Goal: Information Seeking & Learning: Find specific fact

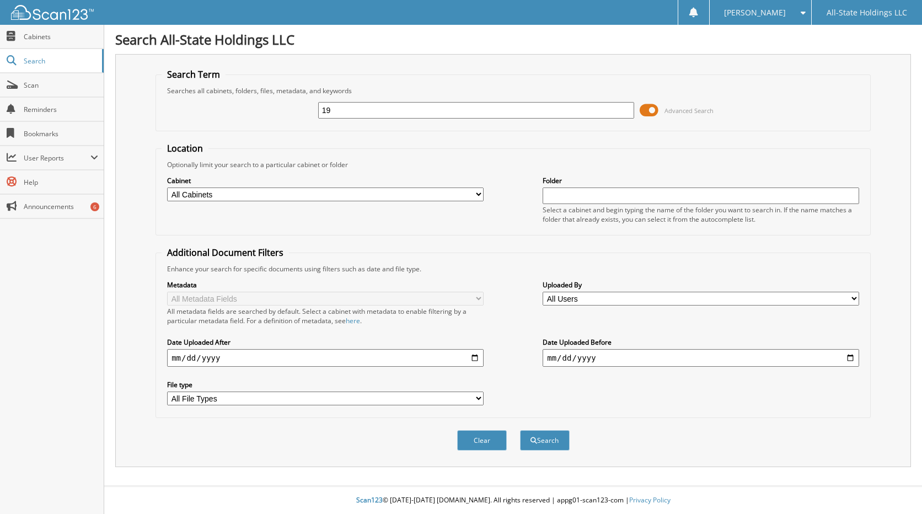
type input "1"
type input "01954"
click at [550, 449] on button "Search" at bounding box center [545, 440] width 50 height 20
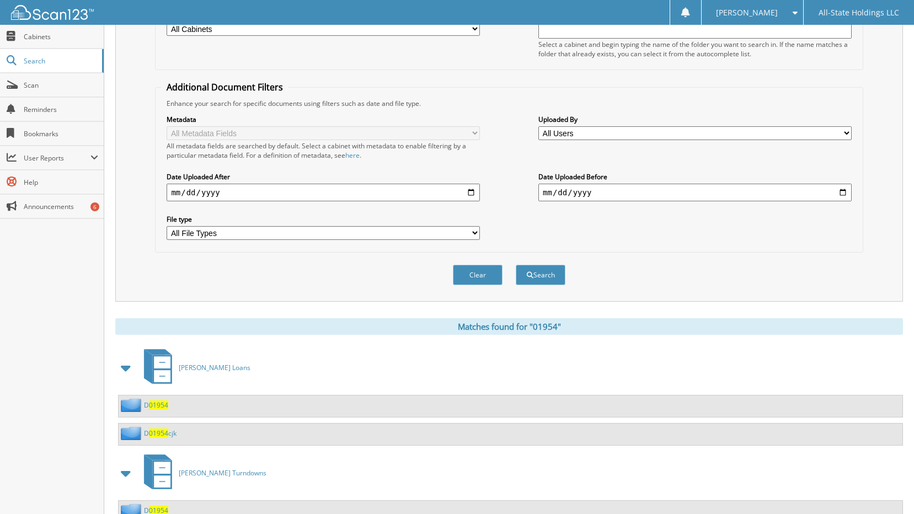
scroll to position [208, 0]
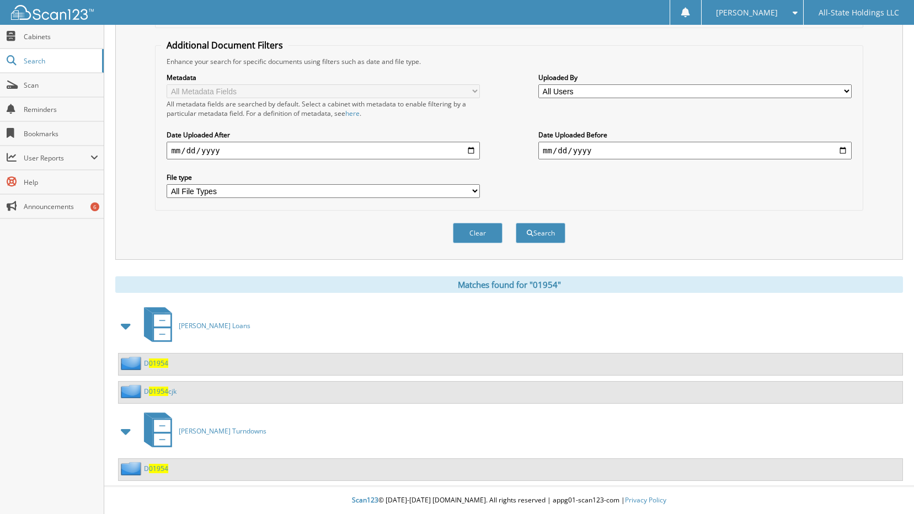
click at [159, 471] on span "01954" at bounding box center [158, 468] width 19 height 9
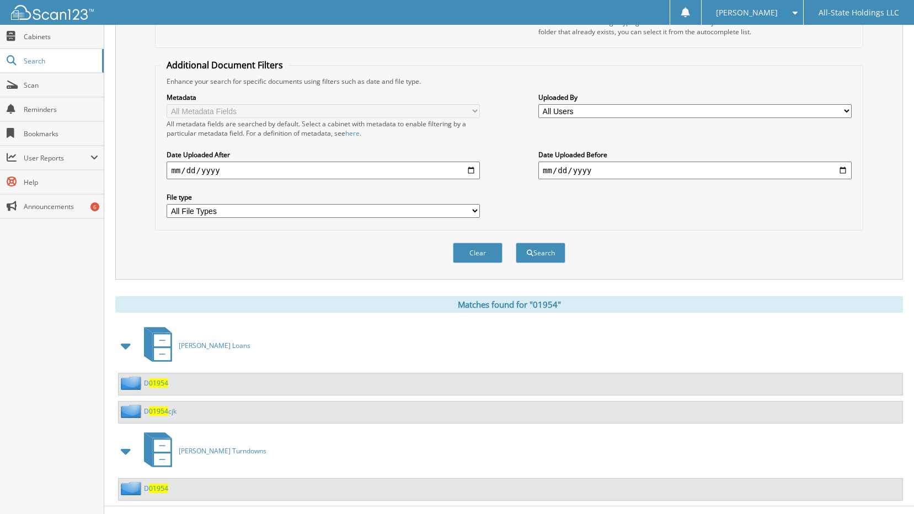
scroll to position [208, 0]
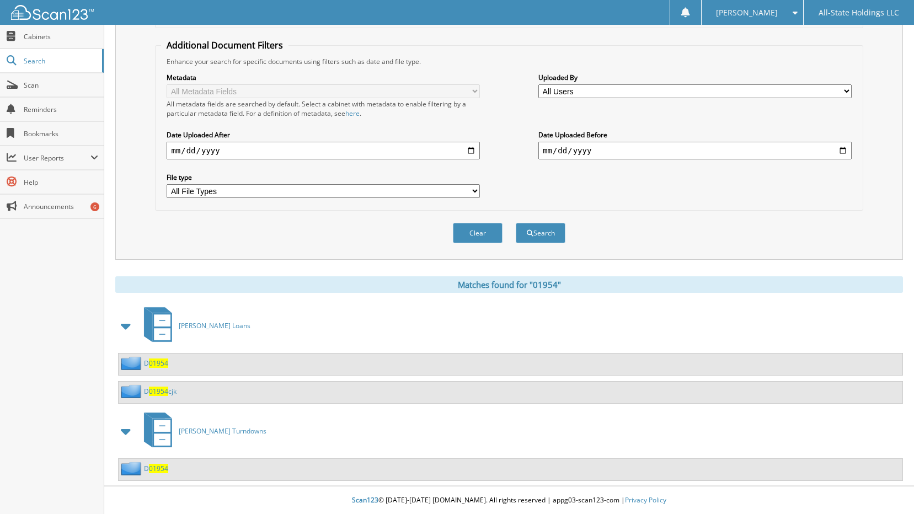
click at [162, 360] on span "01954" at bounding box center [158, 362] width 19 height 9
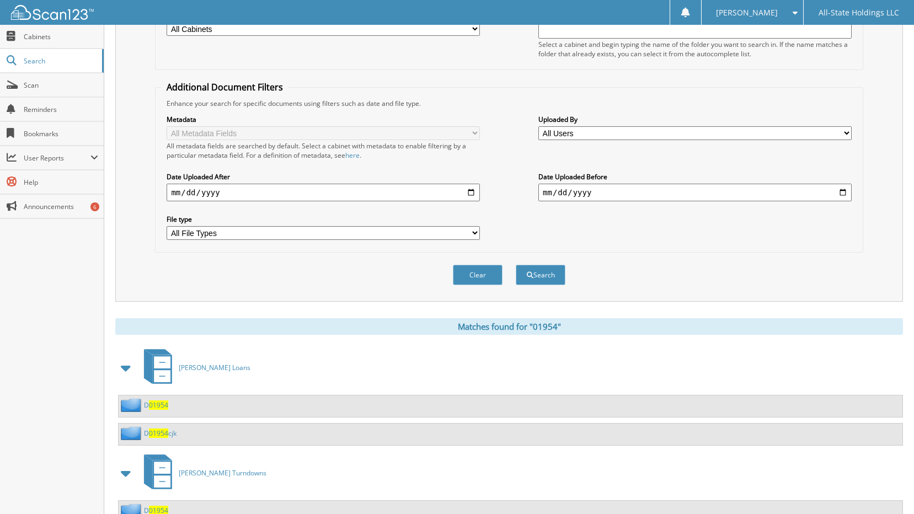
scroll to position [208, 0]
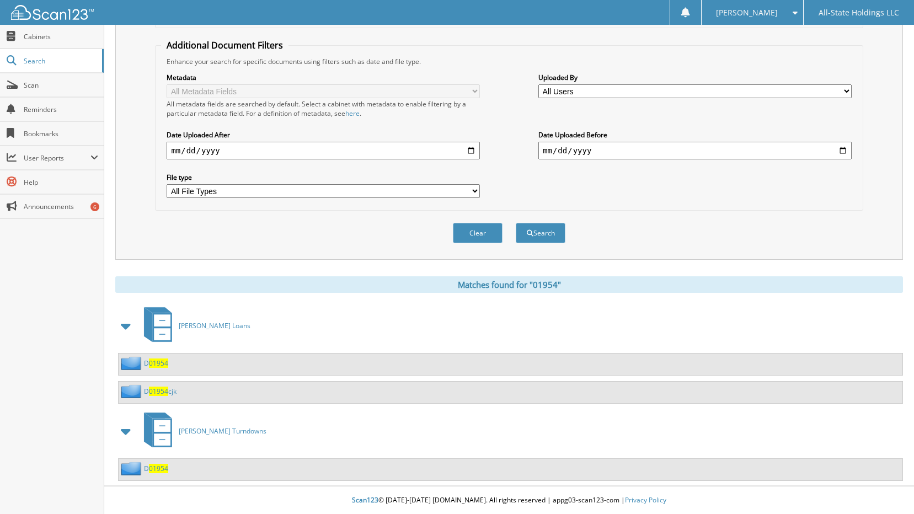
click at [160, 388] on span "01954" at bounding box center [158, 391] width 19 height 9
